Goal: Find specific page/section: Find specific page/section

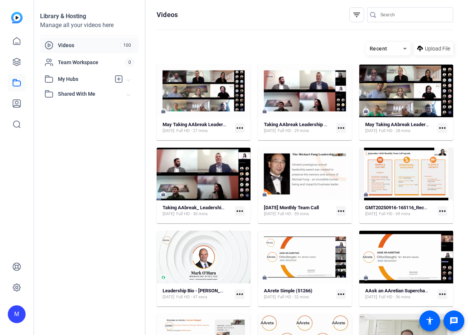
click at [27, 61] on div "M" at bounding box center [16, 167] width 33 height 335
click at [22, 61] on link at bounding box center [17, 62] width 18 height 18
click at [11, 60] on link at bounding box center [17, 62] width 18 height 18
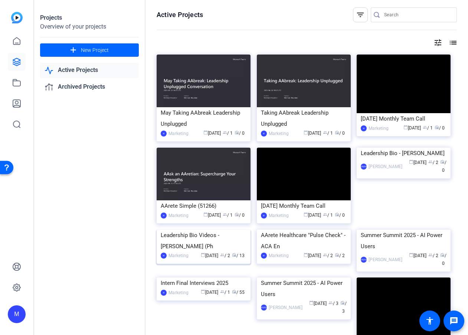
click at [203, 230] on img at bounding box center [204, 230] width 94 height 0
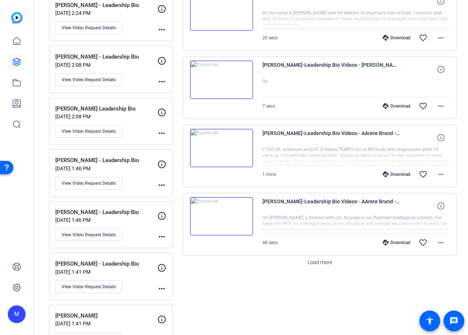
scroll to position [591, 0]
